Goal: Find specific page/section: Find specific page/section

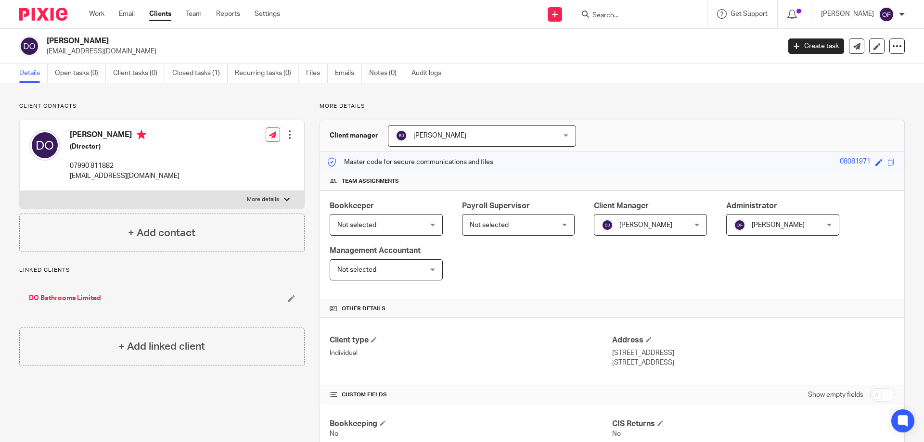
click at [625, 16] on input "Search" at bounding box center [634, 16] width 87 height 9
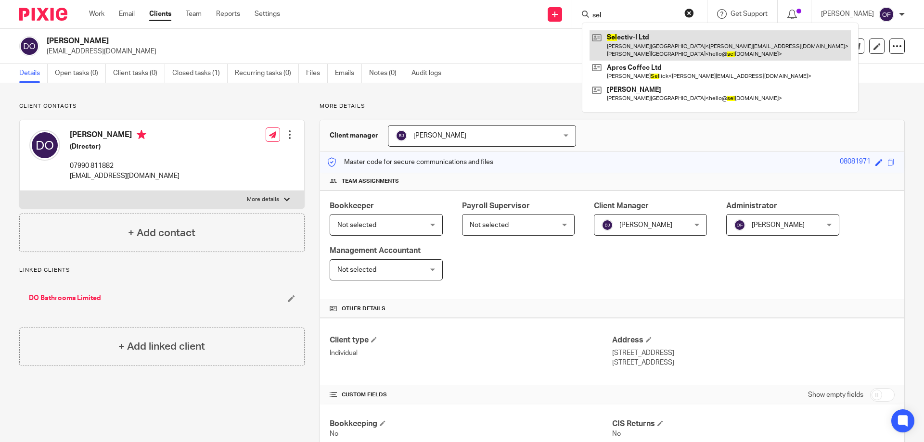
type input "sel"
click at [626, 50] on link at bounding box center [720, 45] width 261 height 30
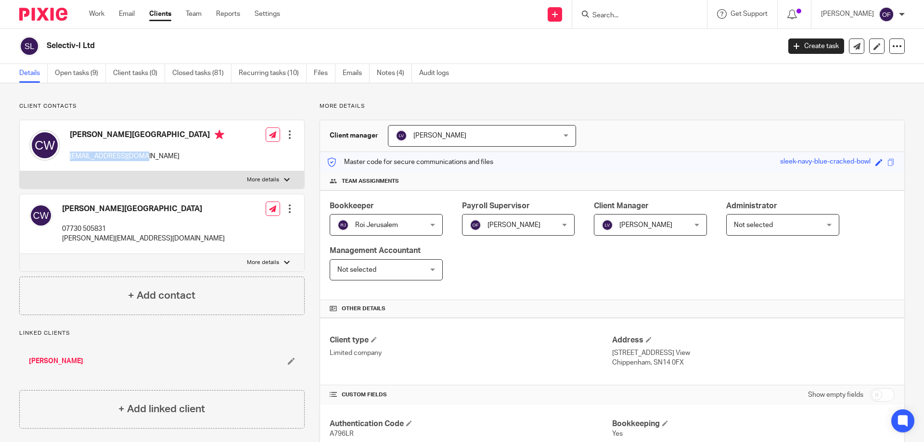
drag, startPoint x: 70, startPoint y: 154, endPoint x: 156, endPoint y: 158, distance: 86.7
click at [156, 158] on div "Coleen Wiltshire hello@selectiv-i.com Edit contact Create client from contact E…" at bounding box center [162, 145] width 284 height 51
copy p "hello@selectiv-i.com"
click at [606, 14] on input "Search" at bounding box center [634, 16] width 87 height 9
click at [604, 17] on input "Search" at bounding box center [634, 16] width 87 height 9
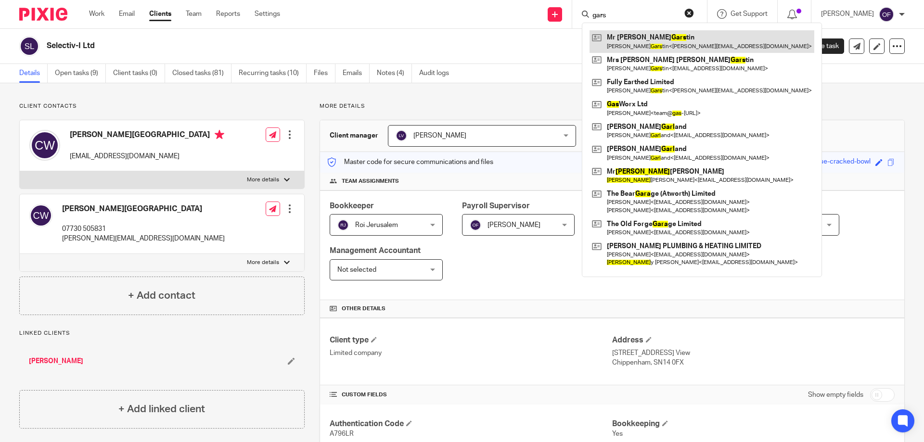
type input "gars"
click at [612, 45] on link at bounding box center [702, 41] width 225 height 22
